Goal: Information Seeking & Learning: Check status

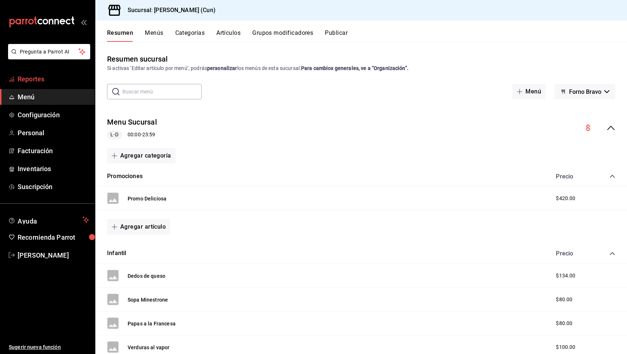
click at [44, 80] on span "Reportes" at bounding box center [53, 79] width 71 height 10
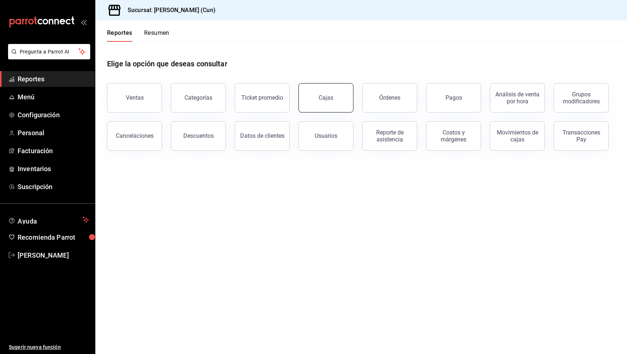
click at [323, 98] on div "Cajas" at bounding box center [326, 97] width 15 height 9
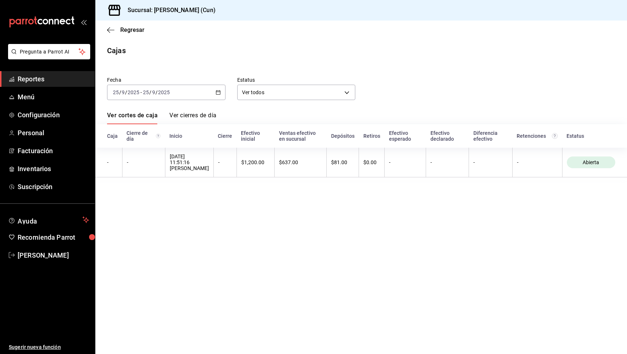
click at [37, 79] on span "Reportes" at bounding box center [53, 79] width 71 height 10
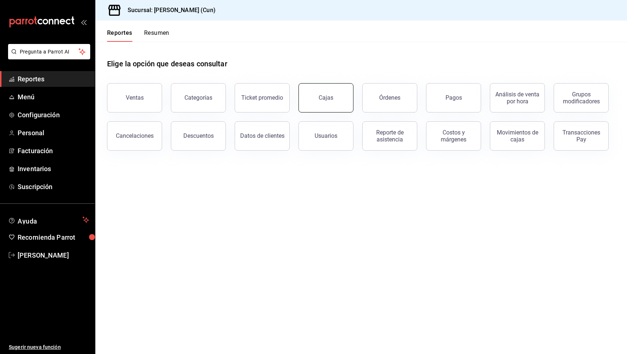
click at [323, 94] on link "Cajas" at bounding box center [325, 97] width 55 height 29
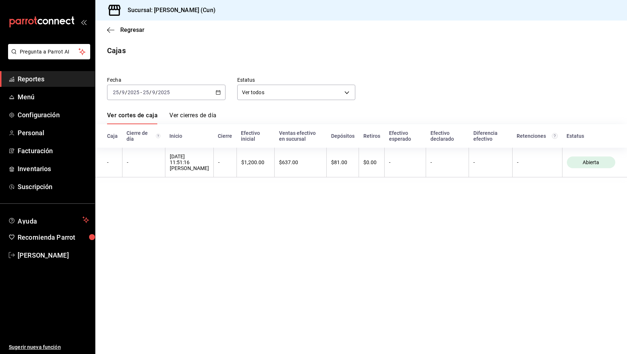
click at [383, 1] on div "Sucursal: [PERSON_NAME] (Cun)" at bounding box center [361, 10] width 532 height 21
click at [36, 83] on span "Reportes" at bounding box center [53, 79] width 71 height 10
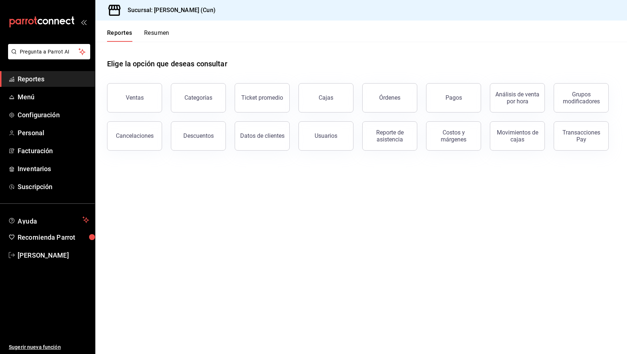
click at [518, 44] on div "Elige la opción que deseas consultar" at bounding box center [361, 58] width 508 height 33
click at [331, 100] on div "Cajas" at bounding box center [326, 97] width 15 height 9
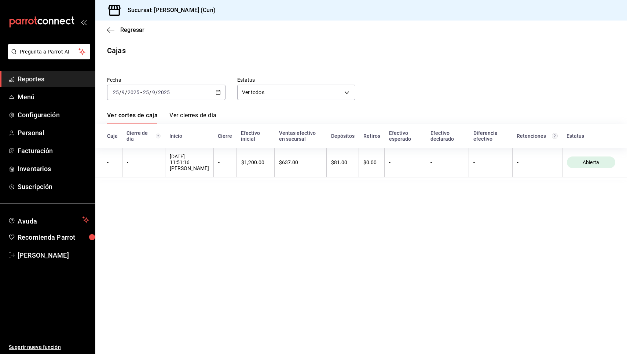
click at [37, 78] on span "Reportes" at bounding box center [53, 79] width 71 height 10
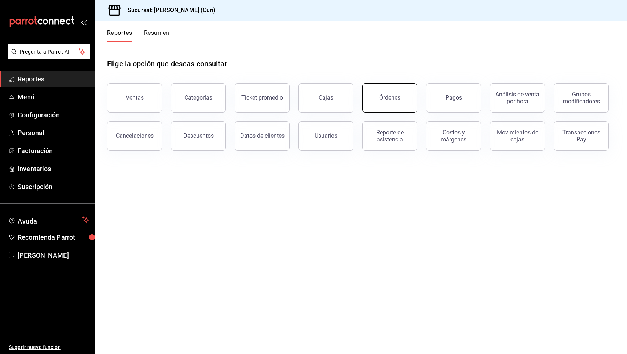
click at [388, 100] on div "Órdenes" at bounding box center [389, 97] width 21 height 7
